Goal: Check status

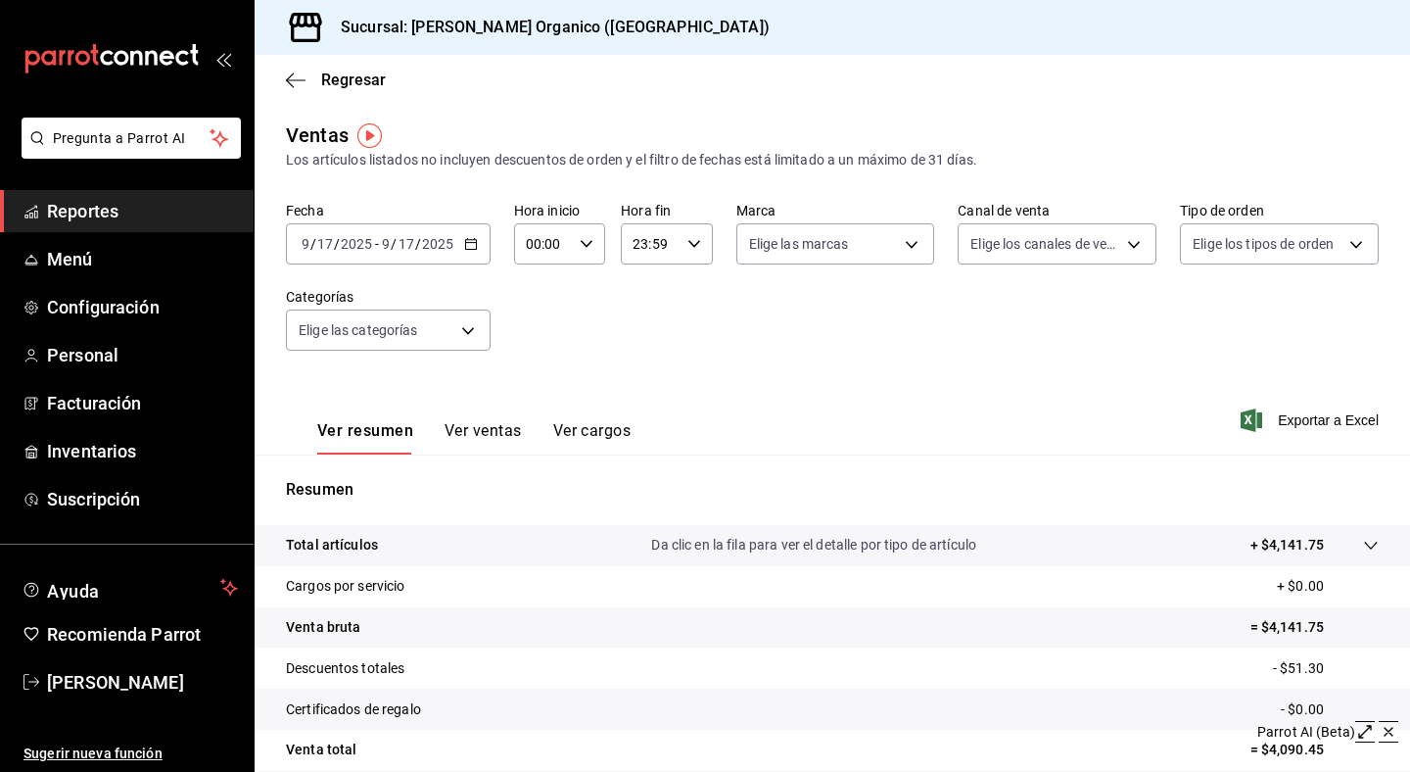
click at [321, 135] on div "Ventas" at bounding box center [317, 134] width 63 height 29
click at [91, 298] on span "Configuración" at bounding box center [142, 307] width 191 height 26
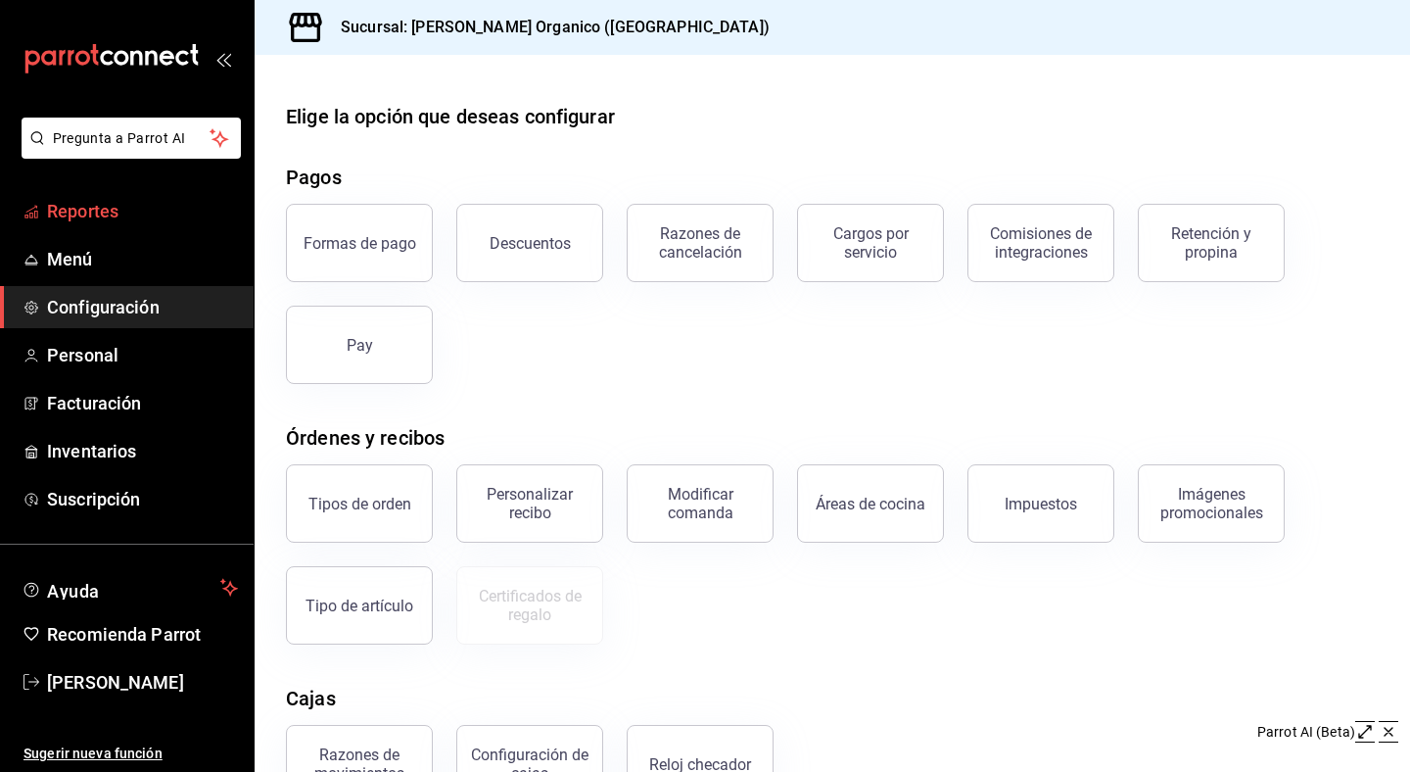
click at [116, 225] on link "Reportes" at bounding box center [127, 211] width 254 height 42
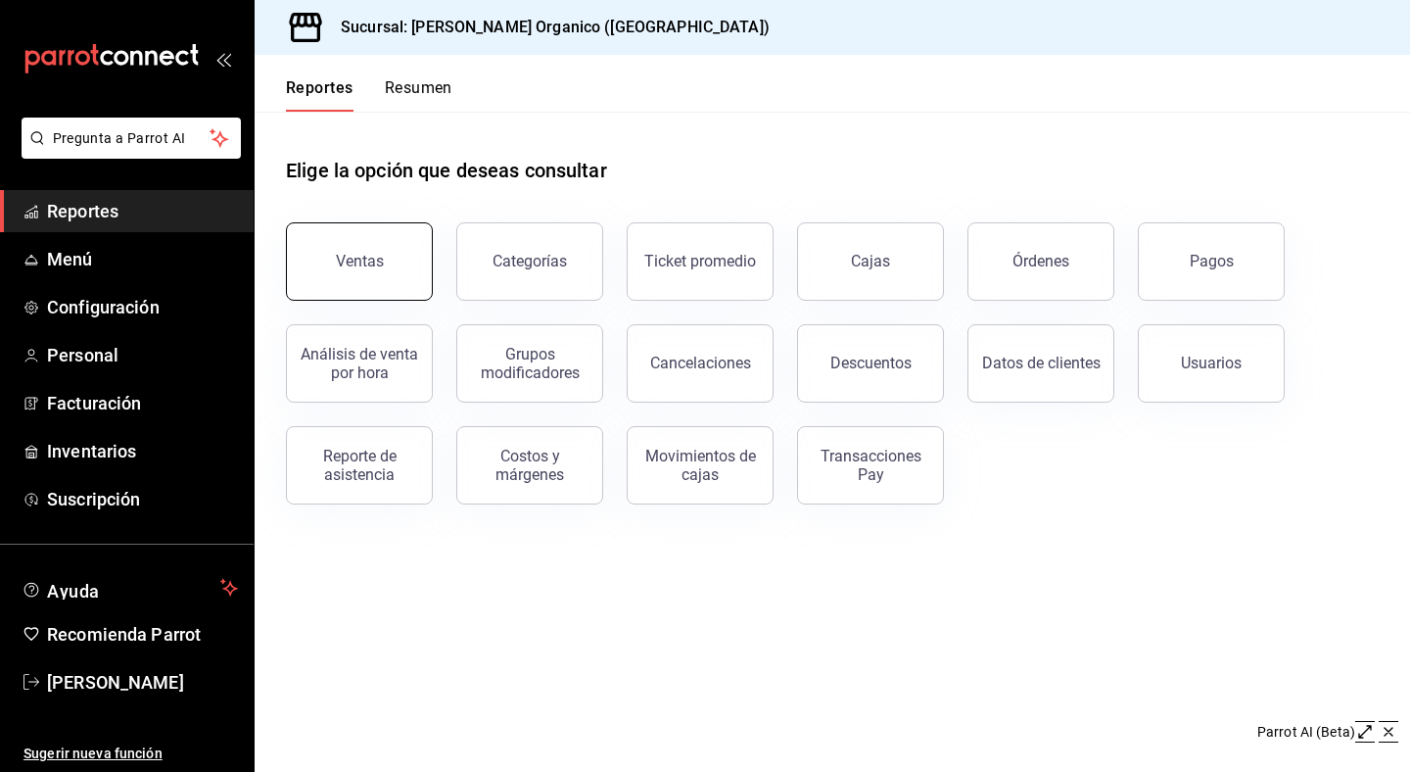
click at [335, 262] on button "Ventas" at bounding box center [359, 261] width 147 height 78
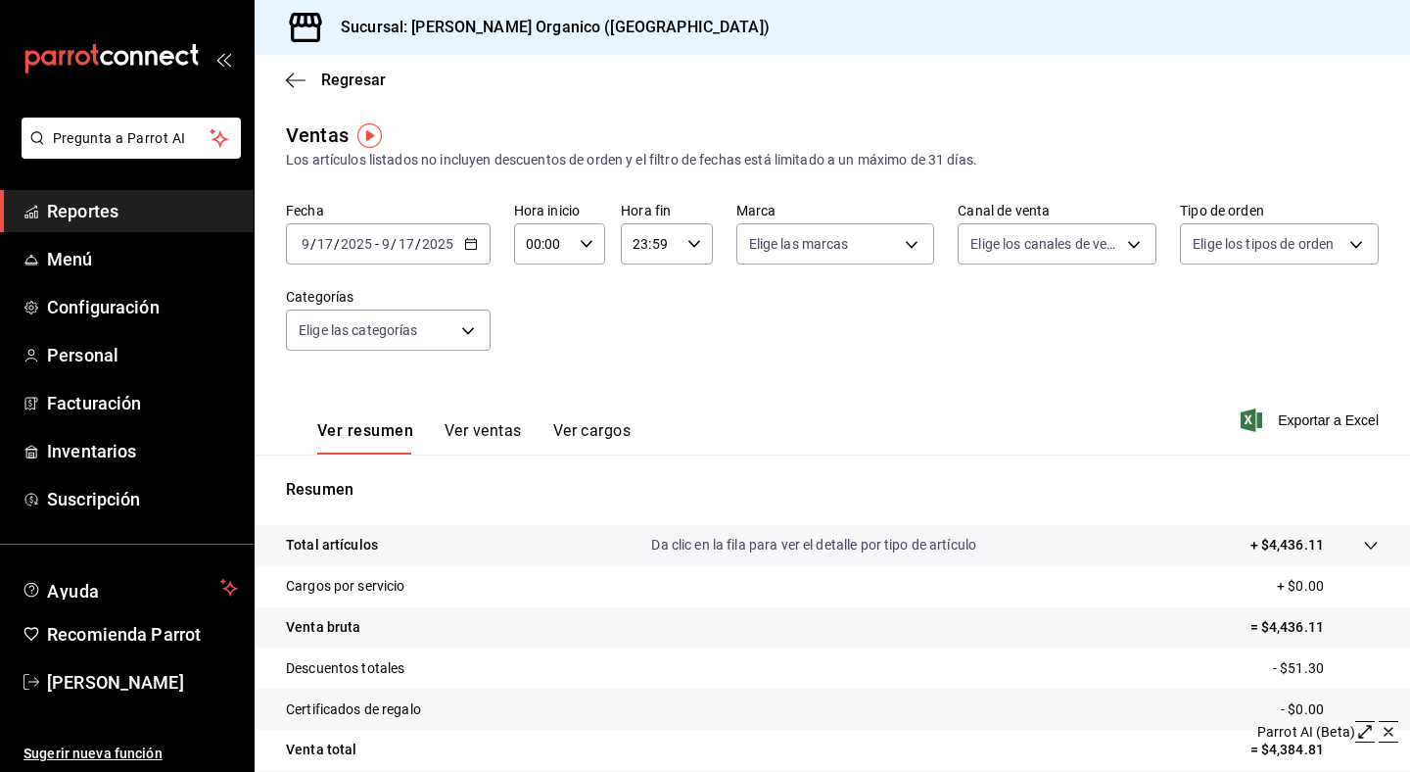
click at [372, 248] on input "2025" at bounding box center [356, 244] width 33 height 16
click at [479, 247] on div "[DATE] [DATE] - [DATE] [DATE]" at bounding box center [388, 243] width 205 height 41
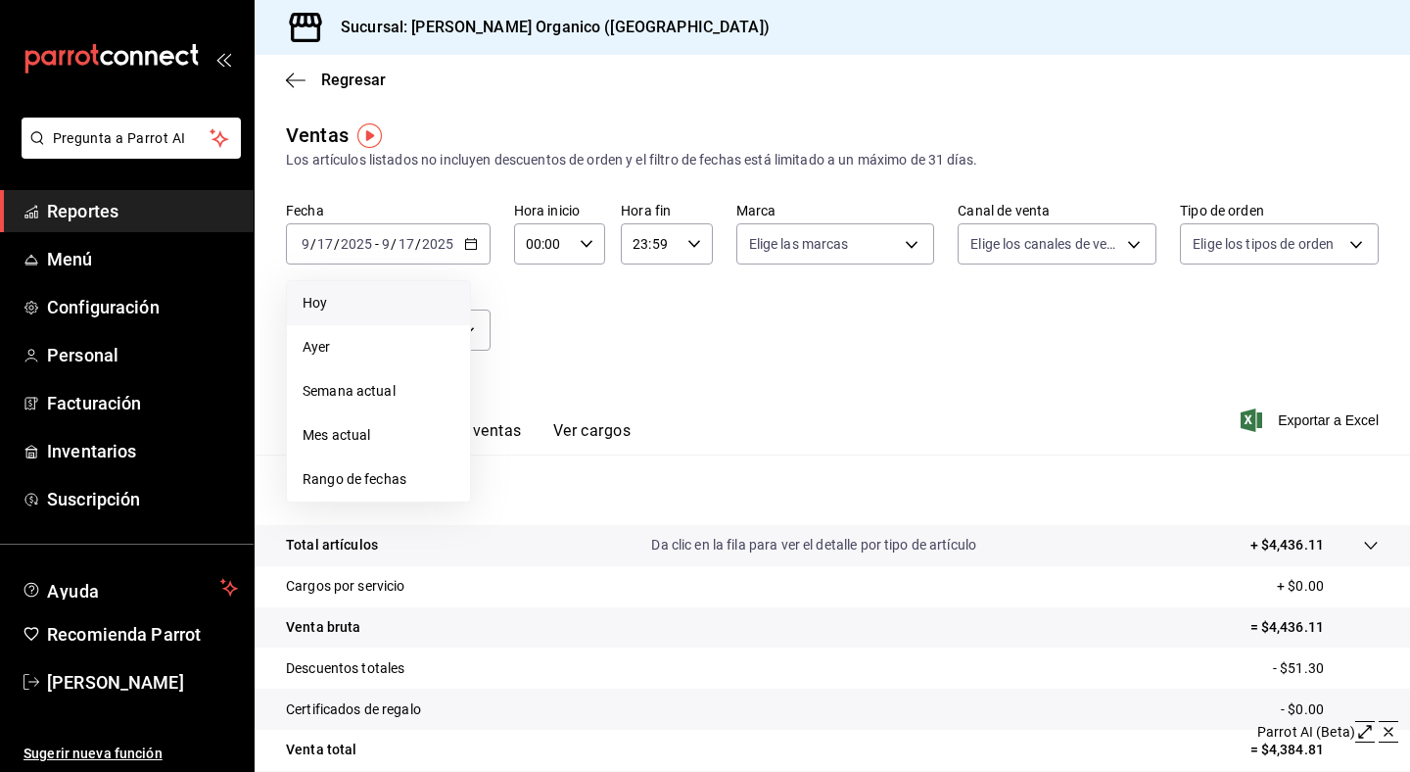
click at [373, 301] on span "Hoy" at bounding box center [379, 303] width 152 height 21
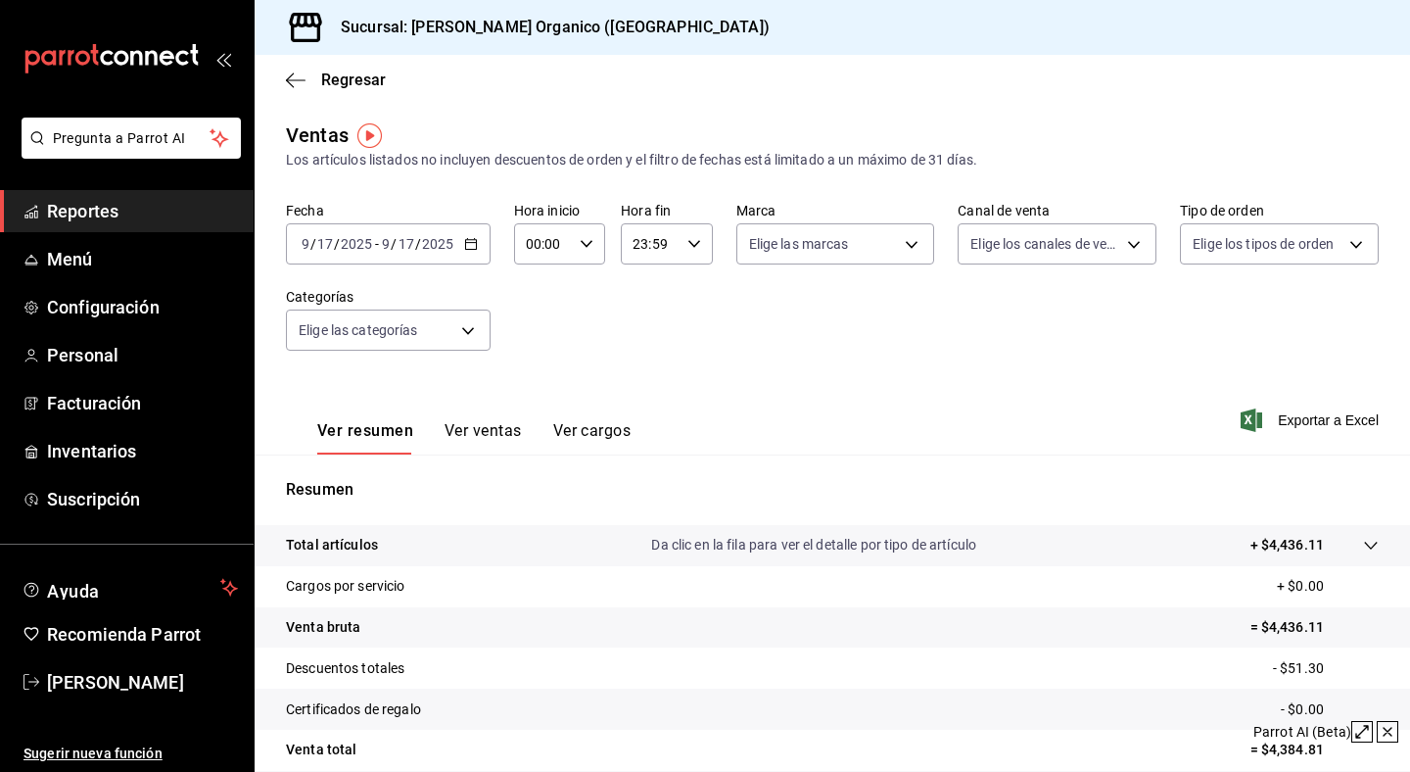
click at [471, 228] on div "[DATE] [DATE] - [DATE] [DATE]" at bounding box center [388, 243] width 205 height 41
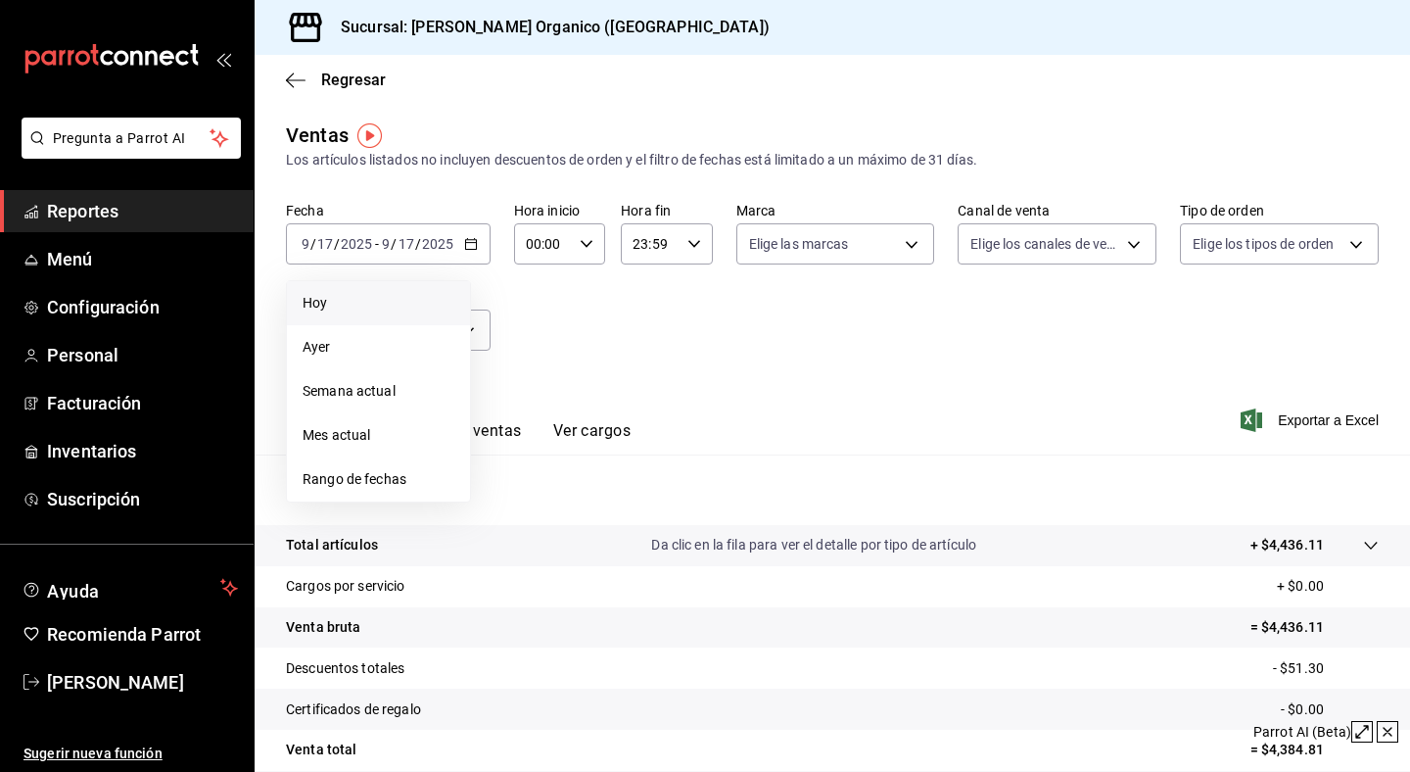
click at [383, 309] on span "Hoy" at bounding box center [379, 303] width 152 height 21
